Goal: Task Accomplishment & Management: Use online tool/utility

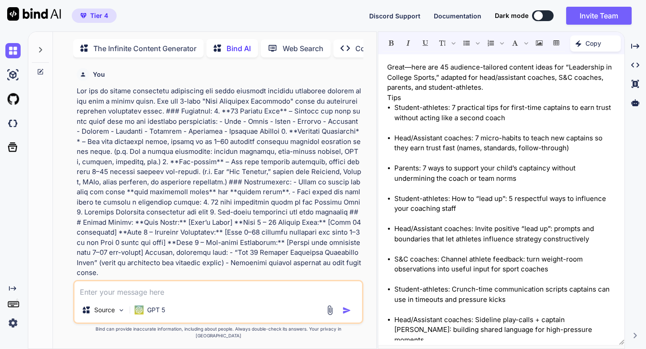
scroll to position [4, 0]
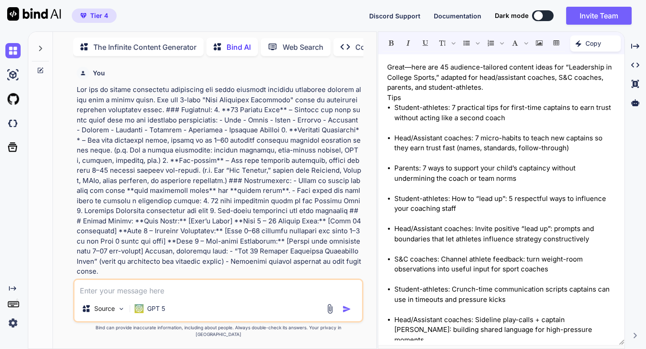
click at [41, 68] on icon at bounding box center [40, 70] width 7 height 7
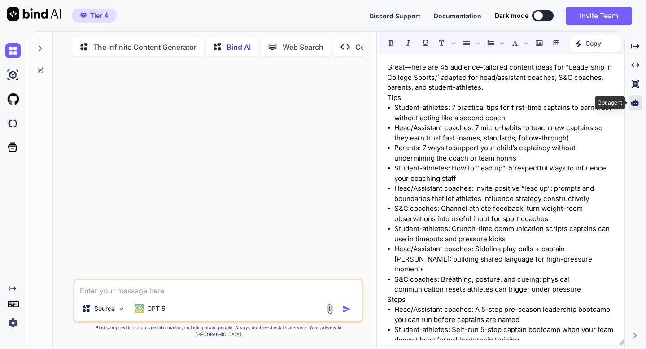
click at [635, 103] on icon at bounding box center [635, 103] width 8 height 8
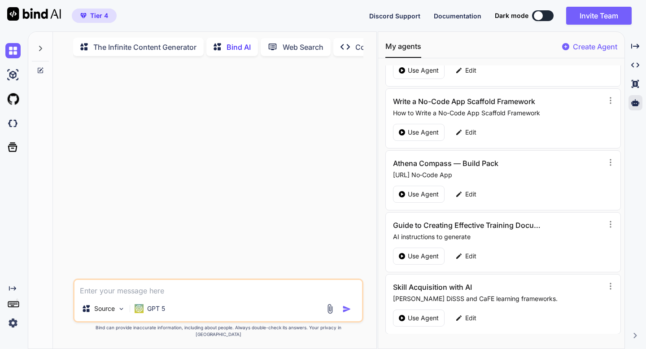
scroll to position [105, 0]
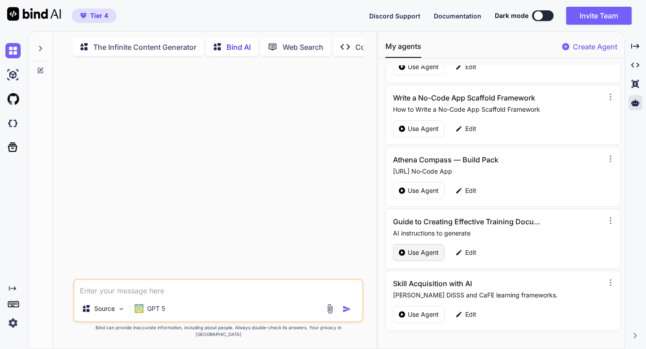
click at [416, 250] on p "Use Agent" at bounding box center [423, 252] width 31 height 9
type textarea "x"
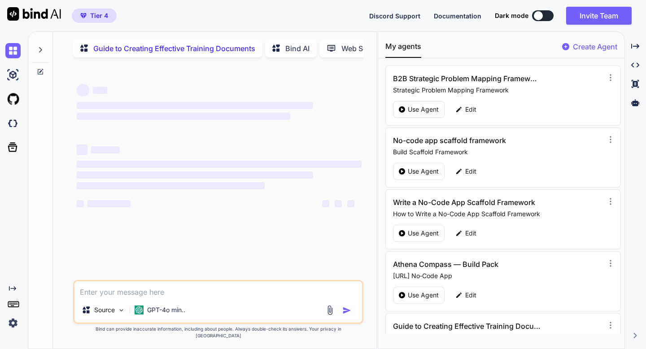
click at [223, 298] on textarea at bounding box center [217, 289] width 287 height 16
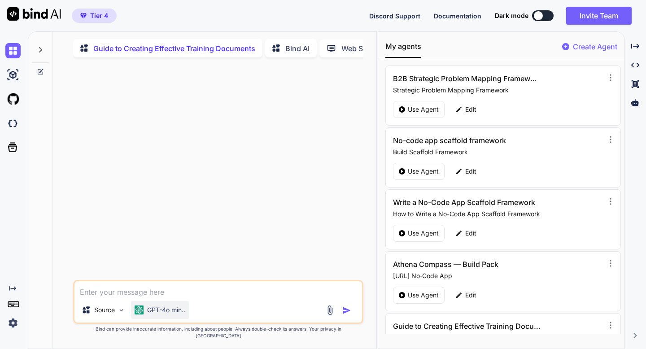
click at [181, 315] on p "GPT-4o min.." at bounding box center [166, 310] width 38 height 9
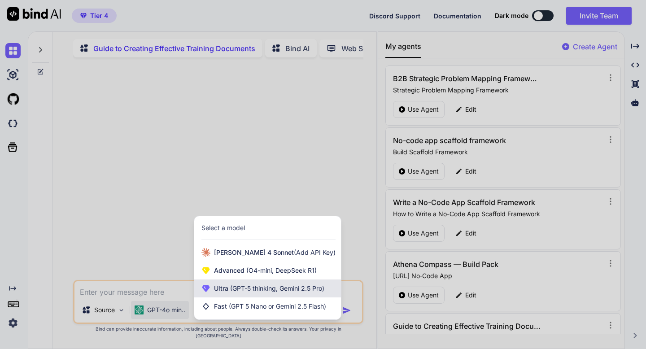
click at [223, 293] on span "Ultra (GPT-5 thinking, Gemini 2.5 Pro)" at bounding box center [269, 288] width 110 height 9
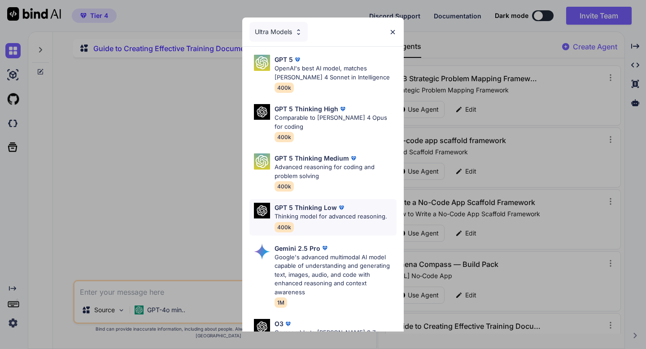
scroll to position [92, 0]
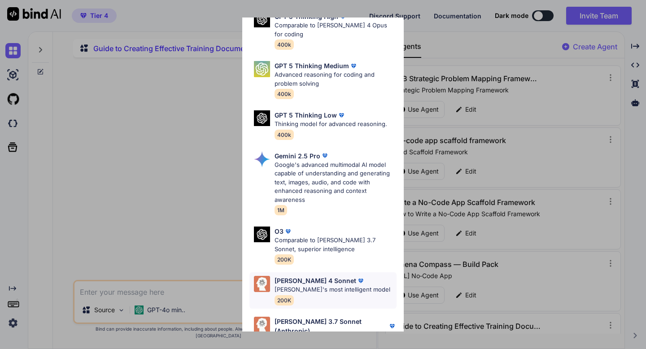
click at [289, 285] on p "Claude's most intelligent model" at bounding box center [333, 289] width 116 height 9
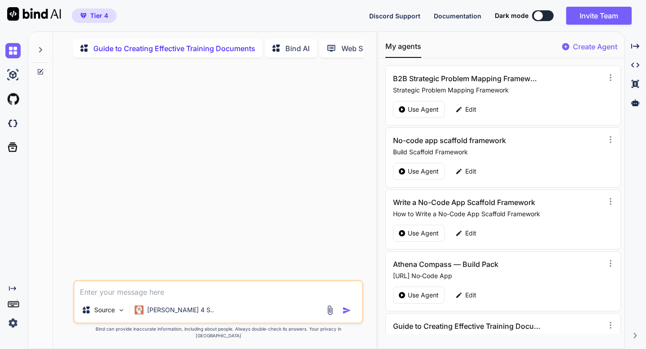
click at [153, 298] on textarea at bounding box center [217, 289] width 287 height 16
paste textarea "Now I have comprehensive information about AI-generated newsletters and proven …"
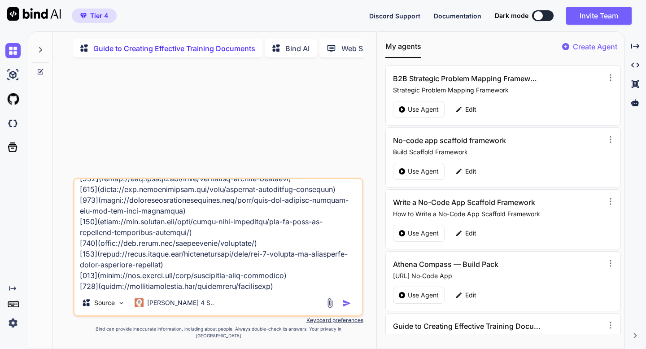
type textarea "Now I have comprehensive information about AI-generated newsletters and proven …"
click at [349, 308] on img "button" at bounding box center [346, 303] width 9 height 9
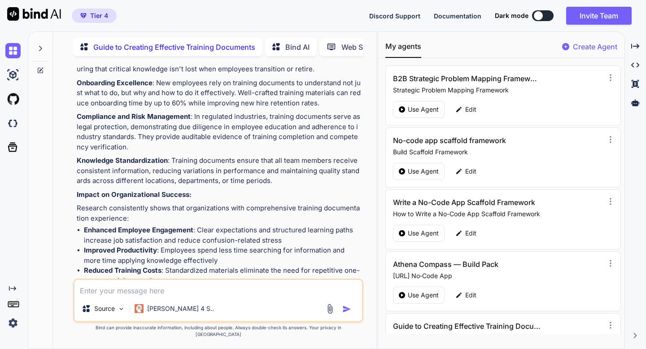
scroll to position [3247, 0]
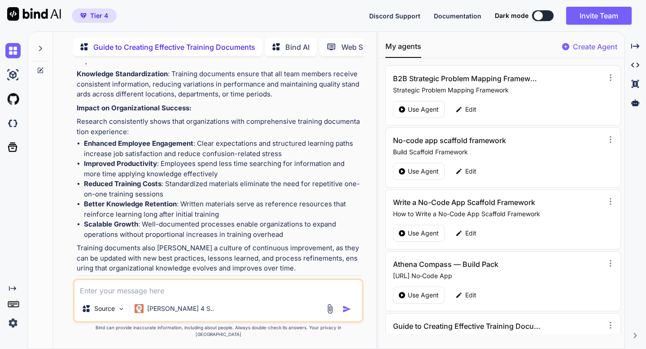
click at [325, 308] on img at bounding box center [325, 311] width 7 height 7
click at [176, 293] on textarea at bounding box center [217, 288] width 287 height 16
type textarea "yes"
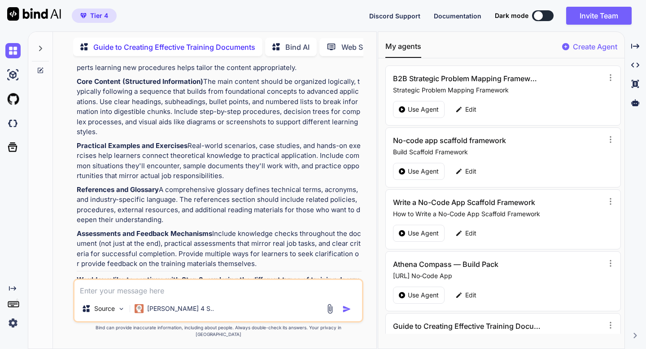
scroll to position [3832, 0]
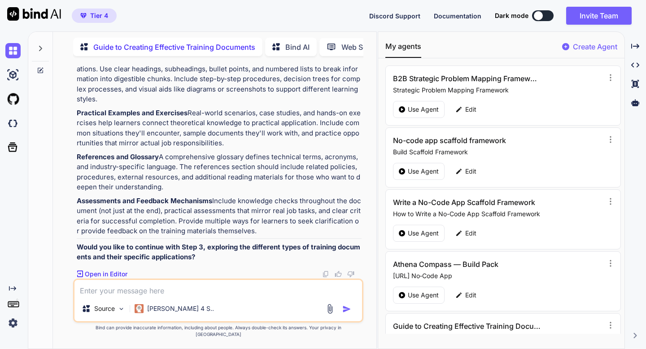
click at [323, 278] on img at bounding box center [325, 274] width 7 height 7
click at [132, 296] on textarea at bounding box center [217, 288] width 287 height 16
type textarea "yes"
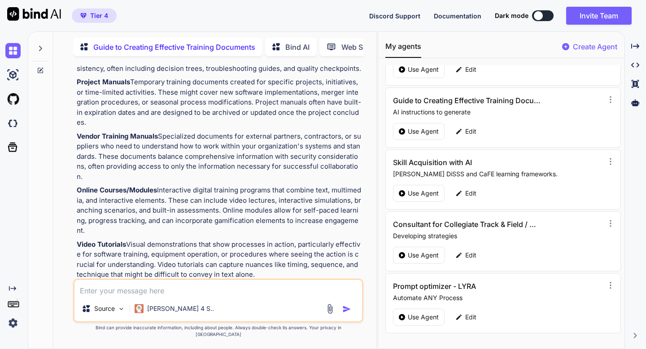
scroll to position [229, 0]
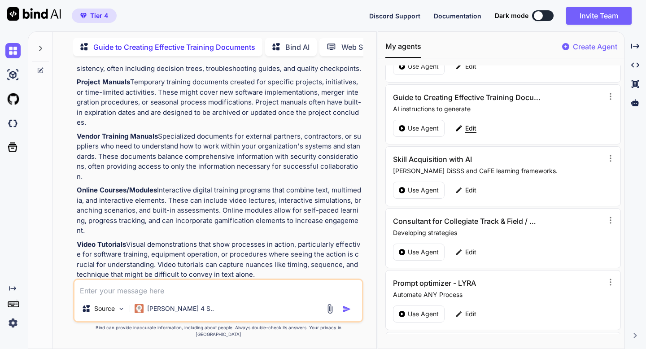
click at [466, 130] on p "Edit" at bounding box center [470, 128] width 11 height 9
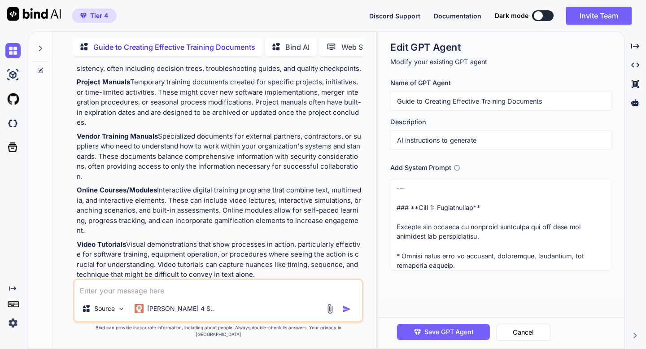
scroll to position [0, 0]
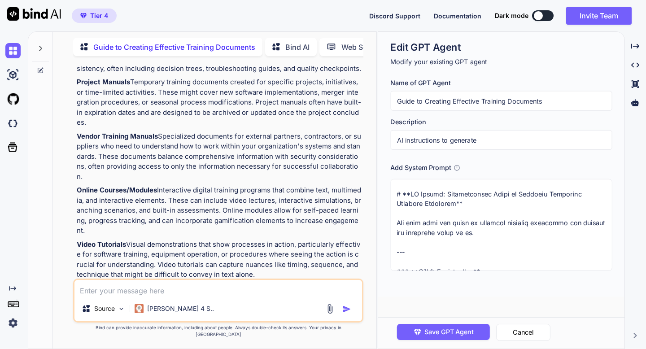
click at [434, 203] on textarea at bounding box center [501, 225] width 222 height 92
click at [16, 74] on img at bounding box center [12, 74] width 15 height 15
click at [502, 325] on button "Cancel" at bounding box center [523, 332] width 54 height 17
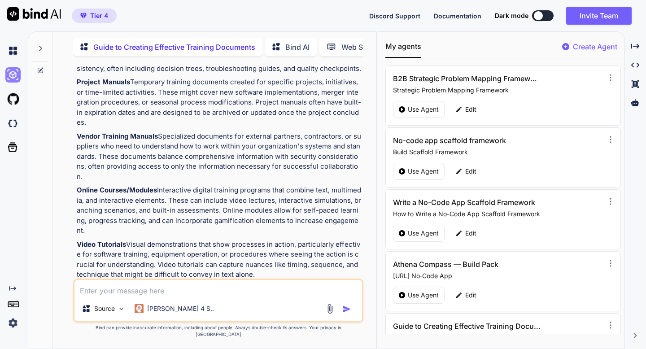
click at [13, 74] on img at bounding box center [12, 74] width 15 height 15
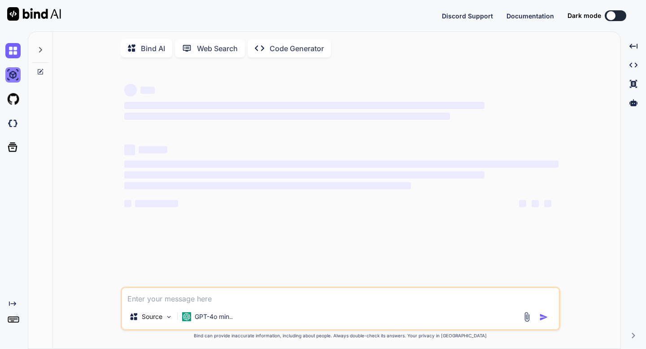
click at [12, 74] on img at bounding box center [12, 74] width 15 height 15
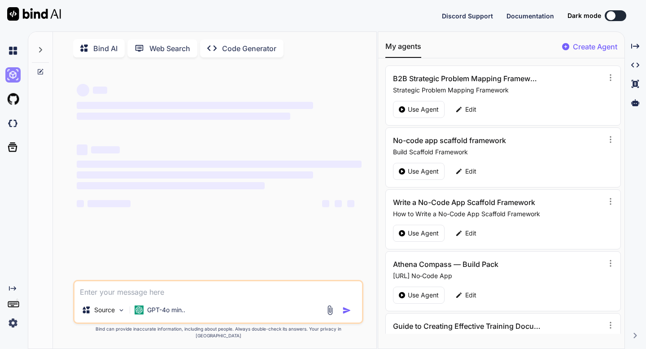
click at [12, 74] on img at bounding box center [12, 74] width 15 height 15
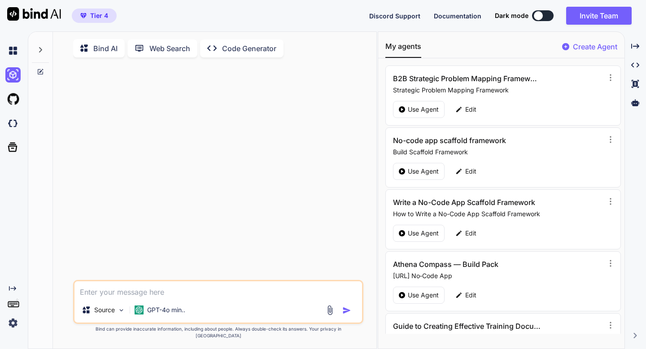
click at [13, 321] on img at bounding box center [12, 322] width 15 height 15
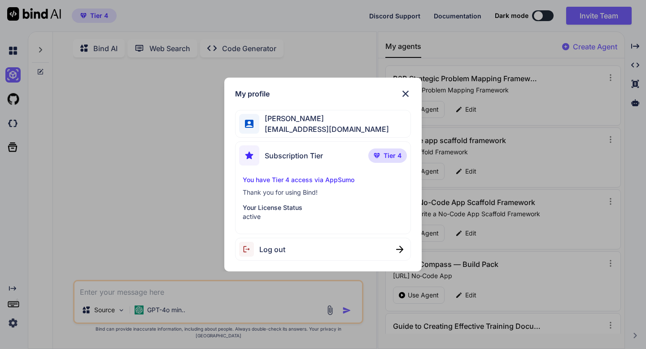
click at [123, 210] on div "My profile Adrian Wheatley amf4life@hotmail.com Subscription Tier Tier 4 You ha…" at bounding box center [323, 174] width 646 height 349
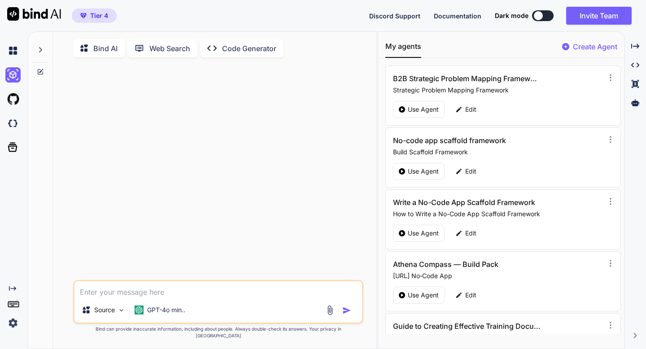
click at [30, 12] on img at bounding box center [34, 13] width 54 height 13
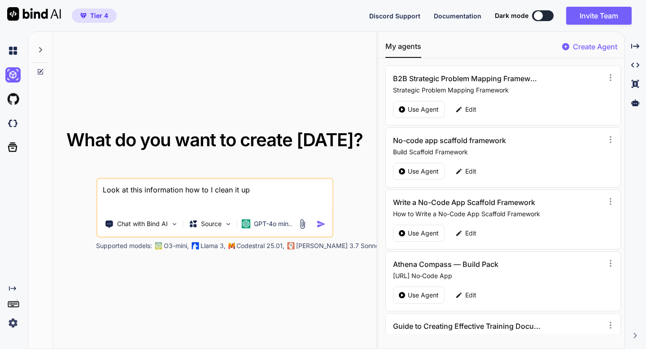
type textarea "x"
click at [12, 100] on img at bounding box center [12, 99] width 15 height 15
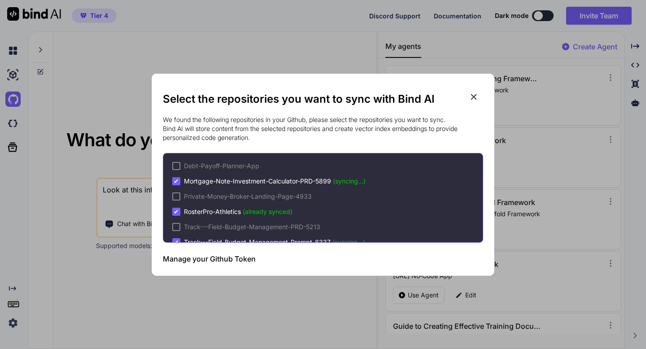
click at [476, 96] on icon at bounding box center [474, 97] width 10 height 10
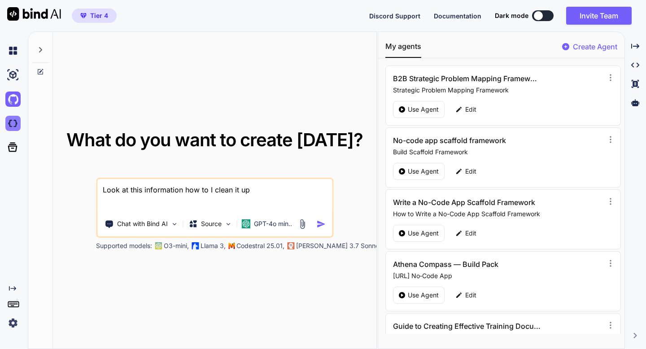
click at [12, 126] on img at bounding box center [12, 123] width 15 height 15
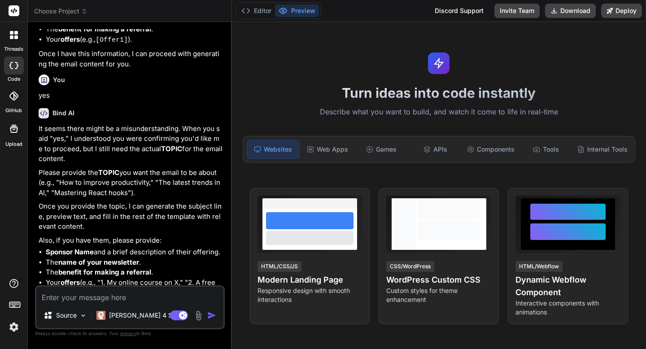
scroll to position [788, 0]
click at [13, 39] on div at bounding box center [13, 35] width 19 height 19
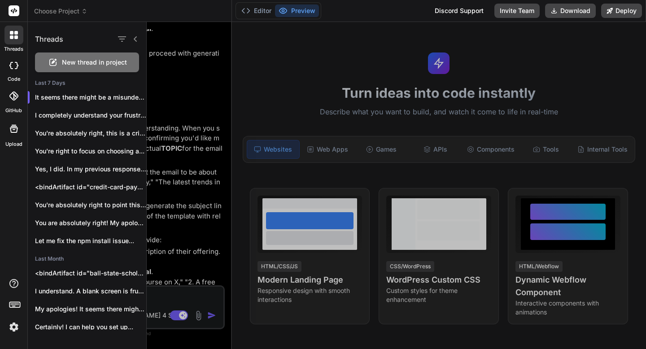
click at [66, 62] on span "New thread in project" at bounding box center [94, 62] width 65 height 9
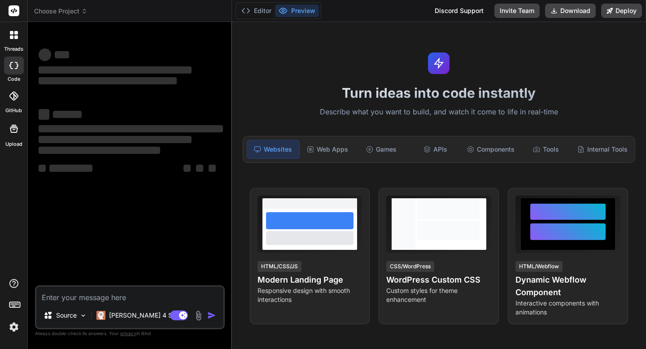
type textarea "x"
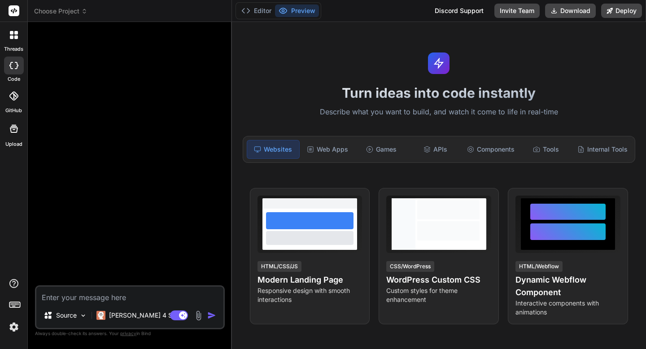
click at [65, 293] on textarea at bounding box center [129, 295] width 187 height 16
paste textarea "Loremip — dolor si ame **conse, adip “Eli+ Seddoei”** te inc Utlabo Etdolor–mag…"
type textarea "Loremip — dolor si ame **conse, adip “Eli+ Seddoei”** te inc Utlabo Etdolor–mag…"
type textarea "x"
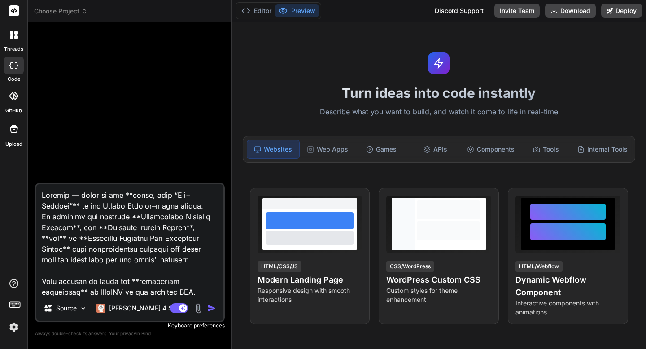
scroll to position [2801, 0]
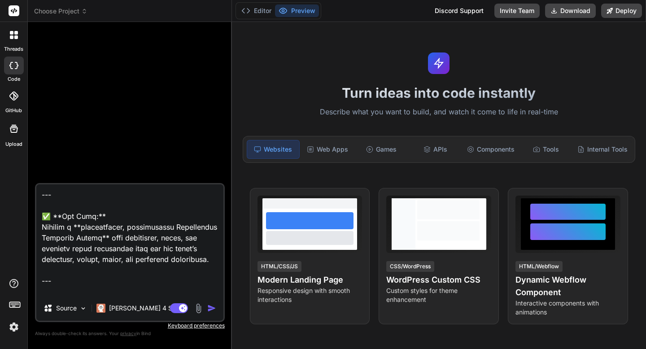
drag, startPoint x: 41, startPoint y: 244, endPoint x: 193, endPoint y: 283, distance: 156.6
click at [193, 283] on textarea at bounding box center [129, 239] width 187 height 111
type textarea "Loremip — dolor si ame **conse, adip “Eli+ Seddoei”** te inc Utlabo Etdolor–mag…"
type textarea "x"
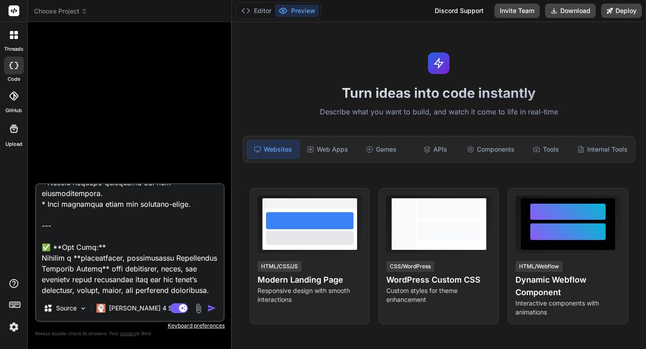
type textarea "Loremip — dolor si ame **conse, adip “Eli+ Seddoei”** te inc Utlabo Etdolor–mag…"
type textarea "x"
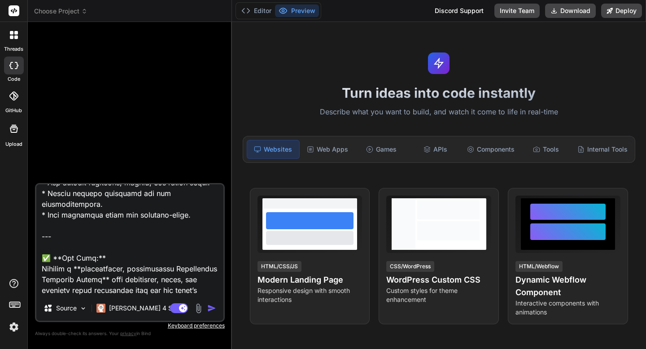
type textarea "Loremip — dolor si ame **conse, adip “Eli+ Seddoei”** te inc Utlabo Etdolor–mag…"
type textarea "x"
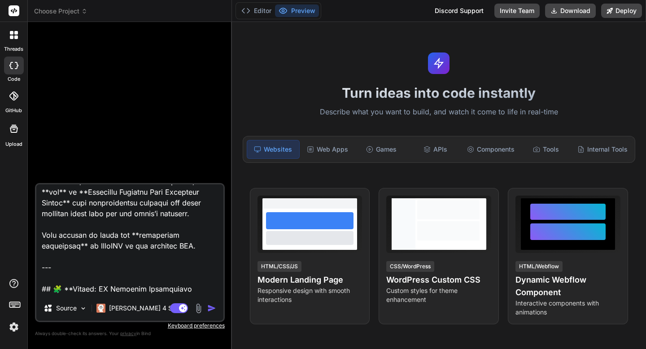
scroll to position [0, 0]
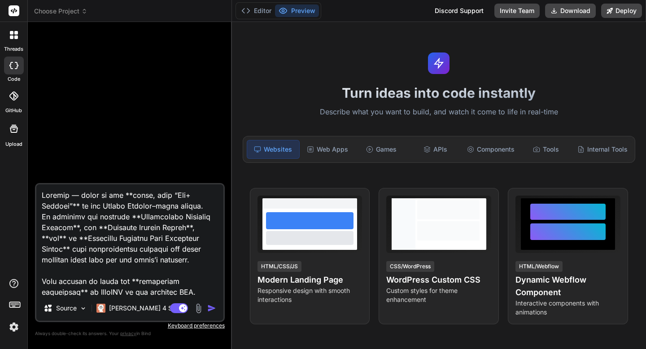
type textarea "Loremip — dolor si ame **conse, adip “Eli+ Seddoei”** te inc Utlabo Etdolor–mag…"
click at [210, 307] on img "button" at bounding box center [211, 308] width 9 height 9
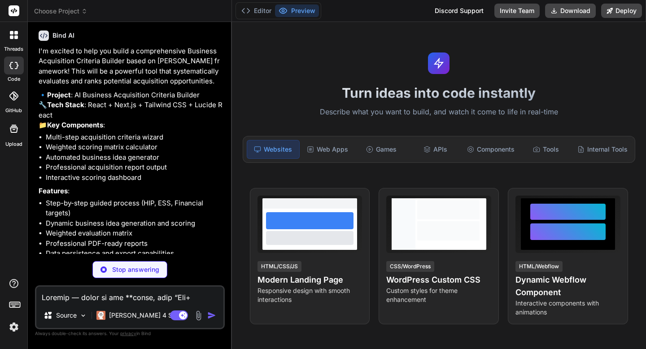
scroll to position [1176, 0]
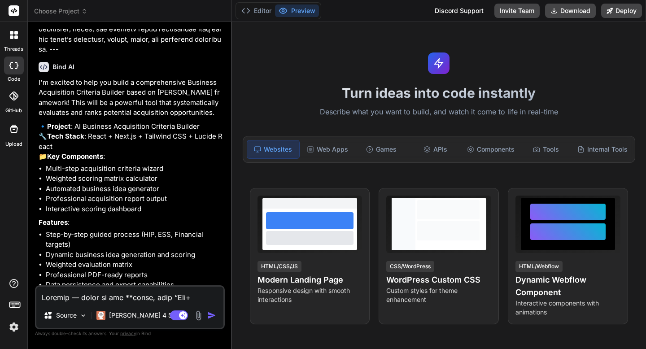
type textarea "x"
click at [134, 298] on textarea at bounding box center [129, 295] width 187 height 16
type textarea "y"
type textarea "x"
type textarea "ye"
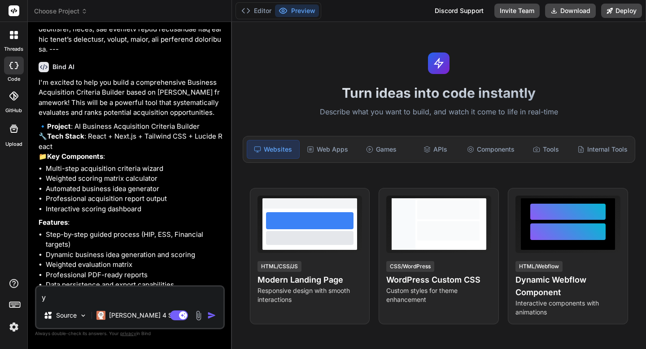
type textarea "x"
type textarea "yes"
type textarea "x"
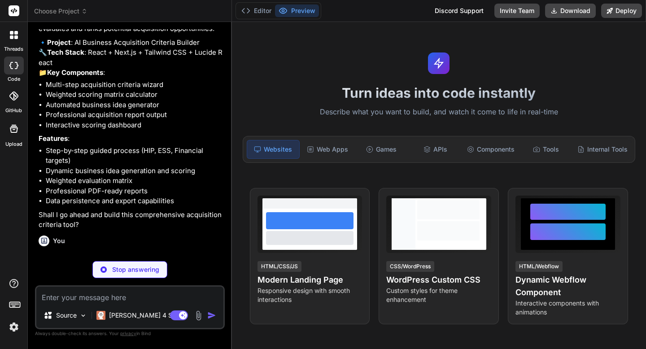
scroll to position [1269, 0]
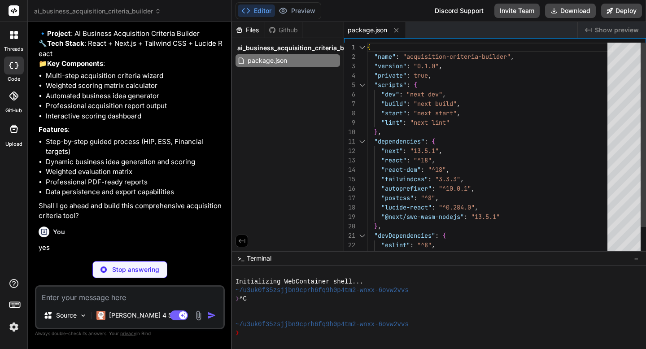
type textarea "x"
type textarea "/** @type {import('next').NextConfig} */ const nextConfig = { experimental: { r…"
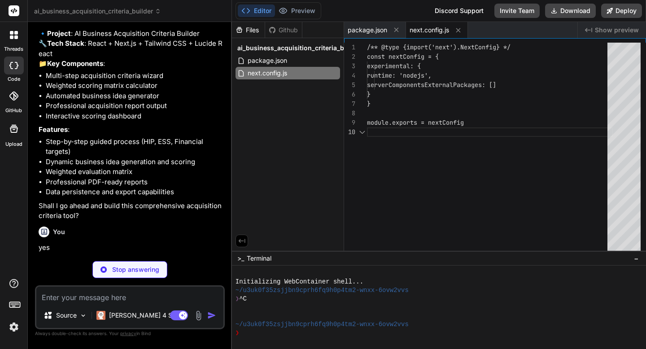
scroll to position [85, 0]
type textarea "x"
type textarea "plugins: [], }"
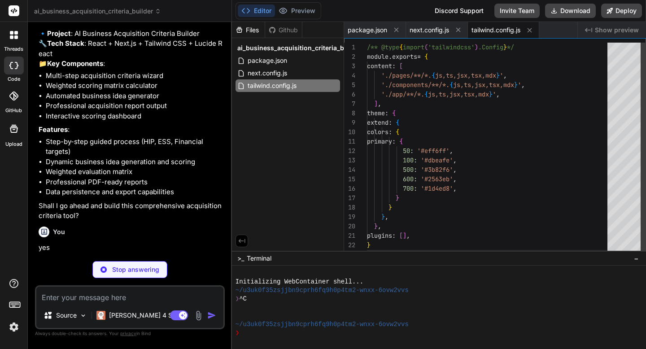
scroll to position [19, 0]
type textarea "x"
type textarea "module.exports = { plugins: { tailwindcss: {}, autoprefixer: {}, }, }"
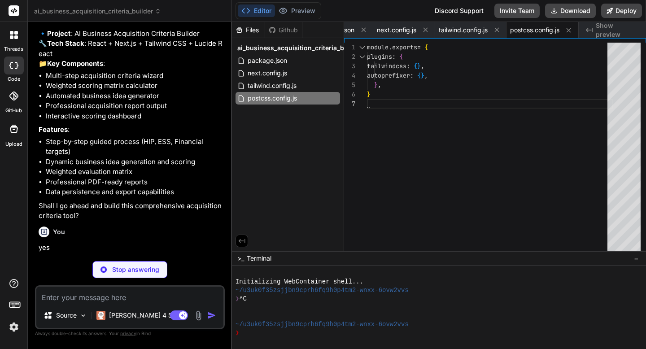
type textarea "x"
type textarea "{ "compilerOptions": { "baseUrl": ".", "paths": { "@/*": ["./*"] } } }"
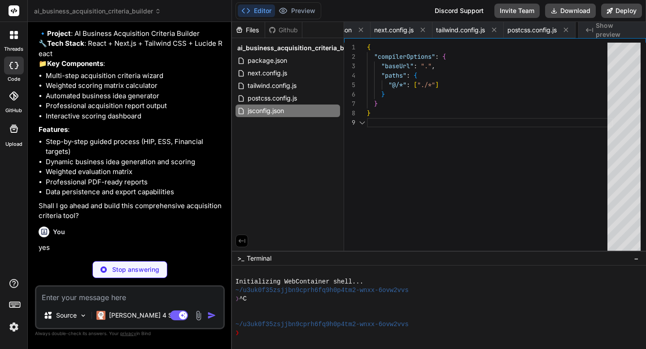
scroll to position [75, 0]
type textarea "x"
type textarea "<html lang="en"> <body className="bg-gray-50 min-h-screen"> {children} </body> …"
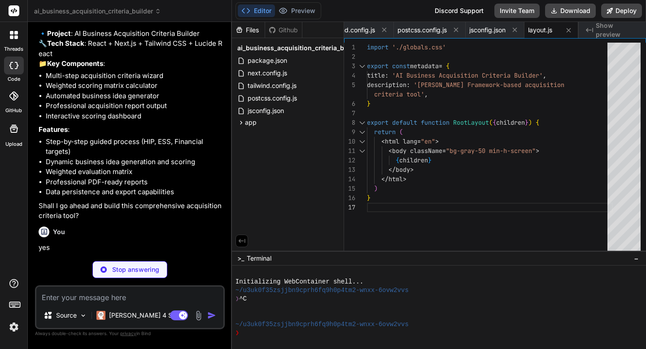
type textarea "x"
type textarea "} }"
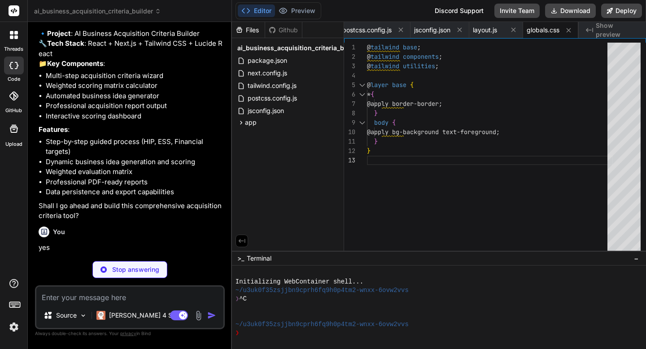
type textarea "x"
type textarea "}"
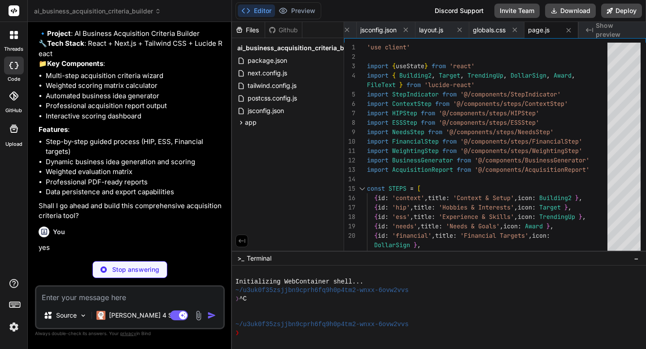
scroll to position [1428, 0]
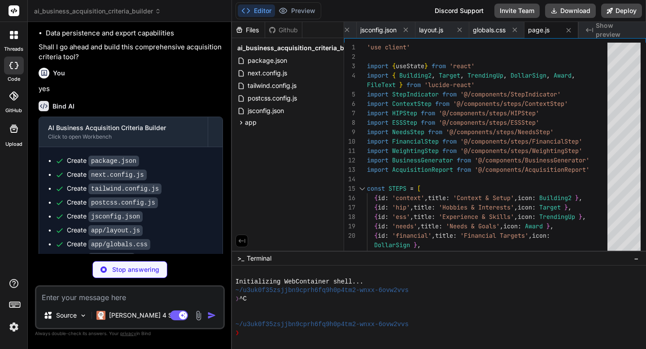
type textarea "x"
type textarea "</div> ) }"
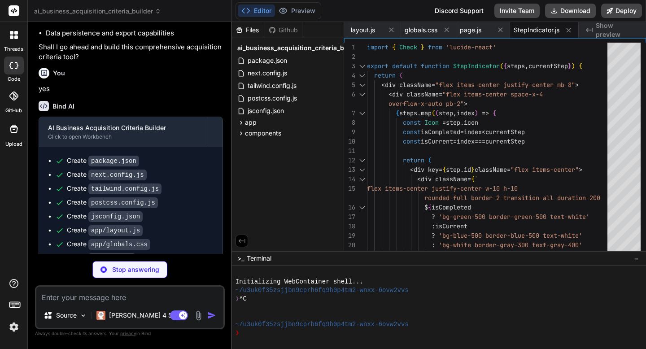
scroll to position [1441, 0]
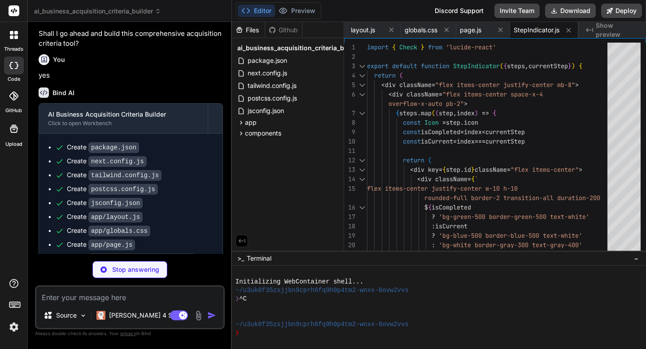
type textarea "x"
type textarea "> Continue <ArrowRight className="ml-2 w-4 h-4" /> </button> </div> </div> </di…"
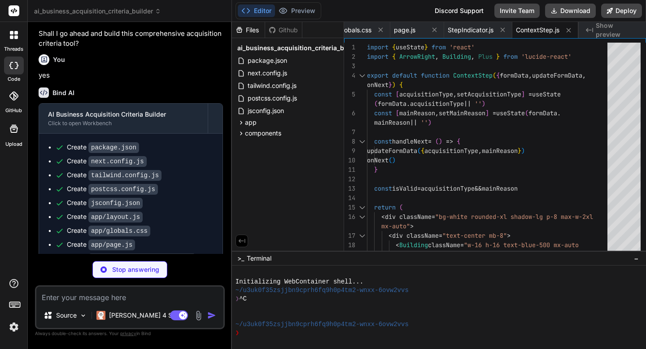
scroll to position [1455, 0]
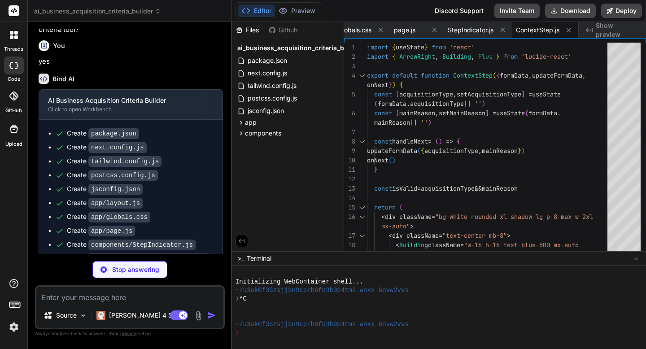
type textarea "x"
type textarea "Continue <ArrowRight className="ml-2 w-4 h-4" /> </button> </div> </div> </div>…"
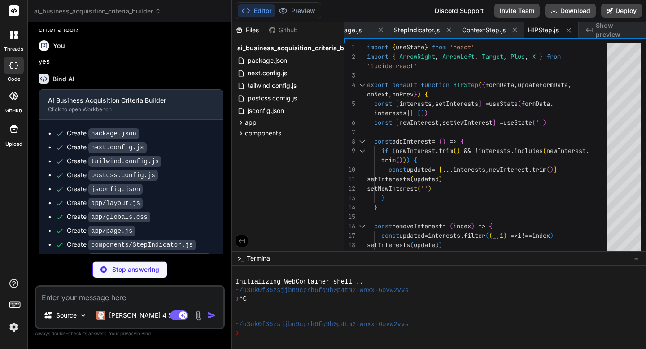
scroll to position [1468, 0]
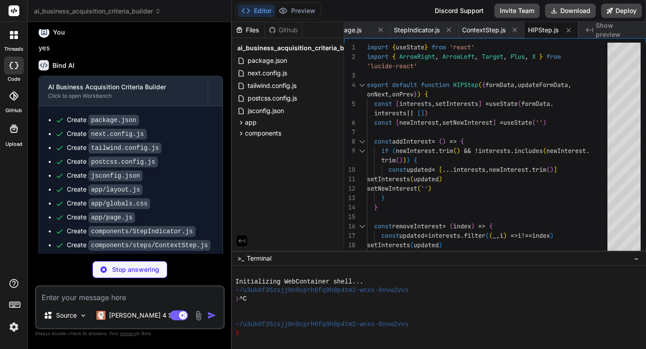
type textarea "x"
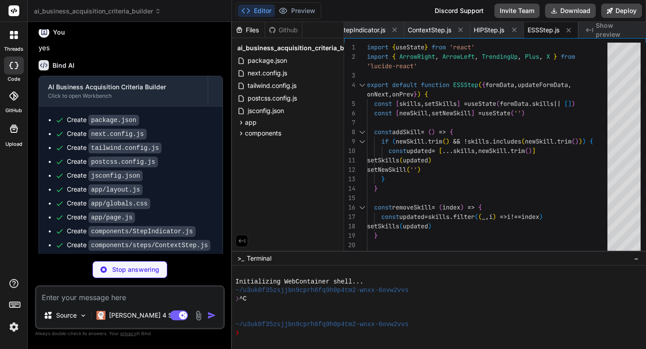
type textarea "x"
type textarea "</button> </div> </div> </div> ) }"
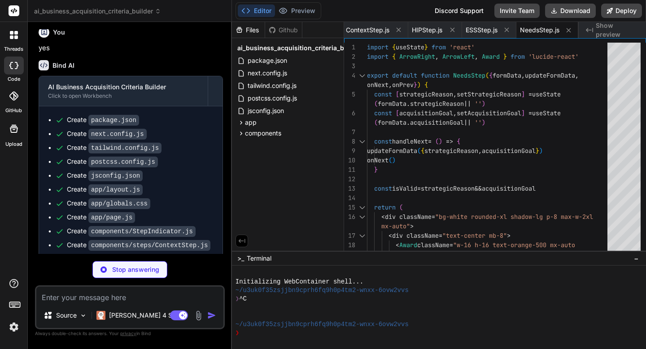
type textarea "x"
type textarea "}"
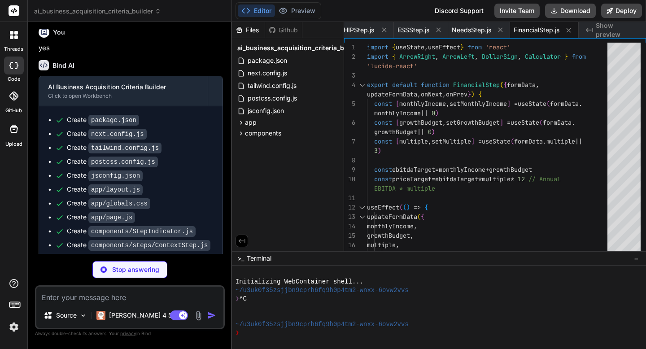
scroll to position [1528, 0]
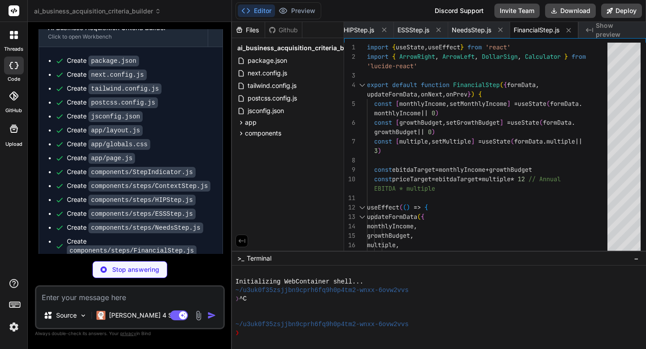
type textarea "x"
type textarea "</div> </div> ) }"
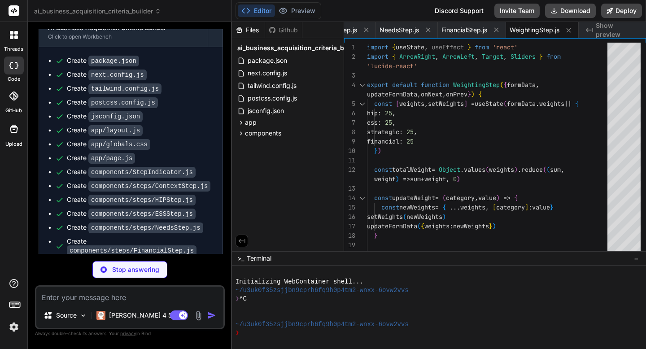
type textarea "x"
type textarea "}"
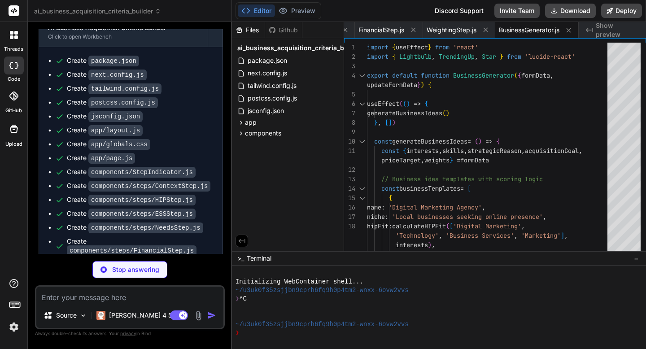
scroll to position [1555, 0]
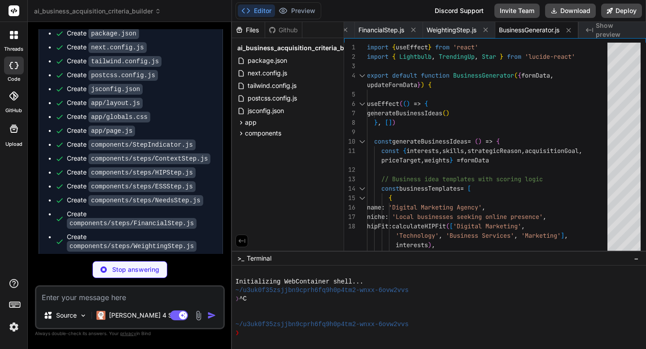
type textarea "x"
type textarea "</div> ) }"
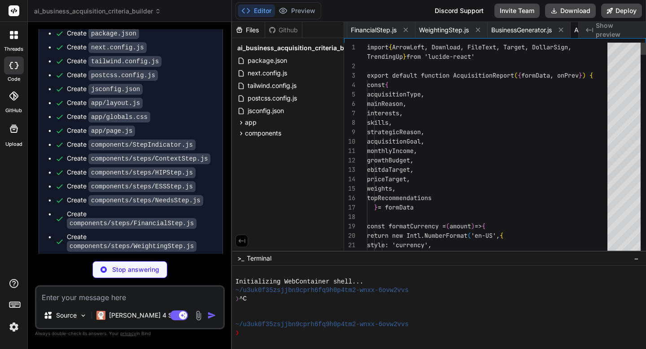
scroll to position [0, 871]
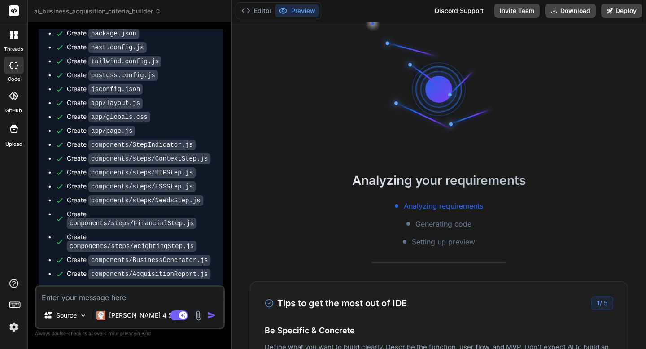
type textarea "x"
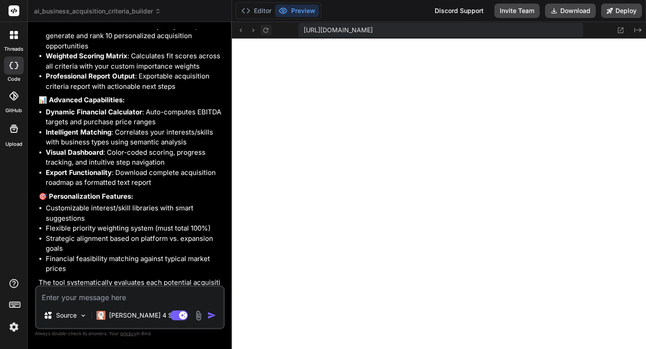
scroll to position [512, 0]
click at [268, 32] on icon at bounding box center [266, 30] width 8 height 8
